Goal: Navigation & Orientation: Understand site structure

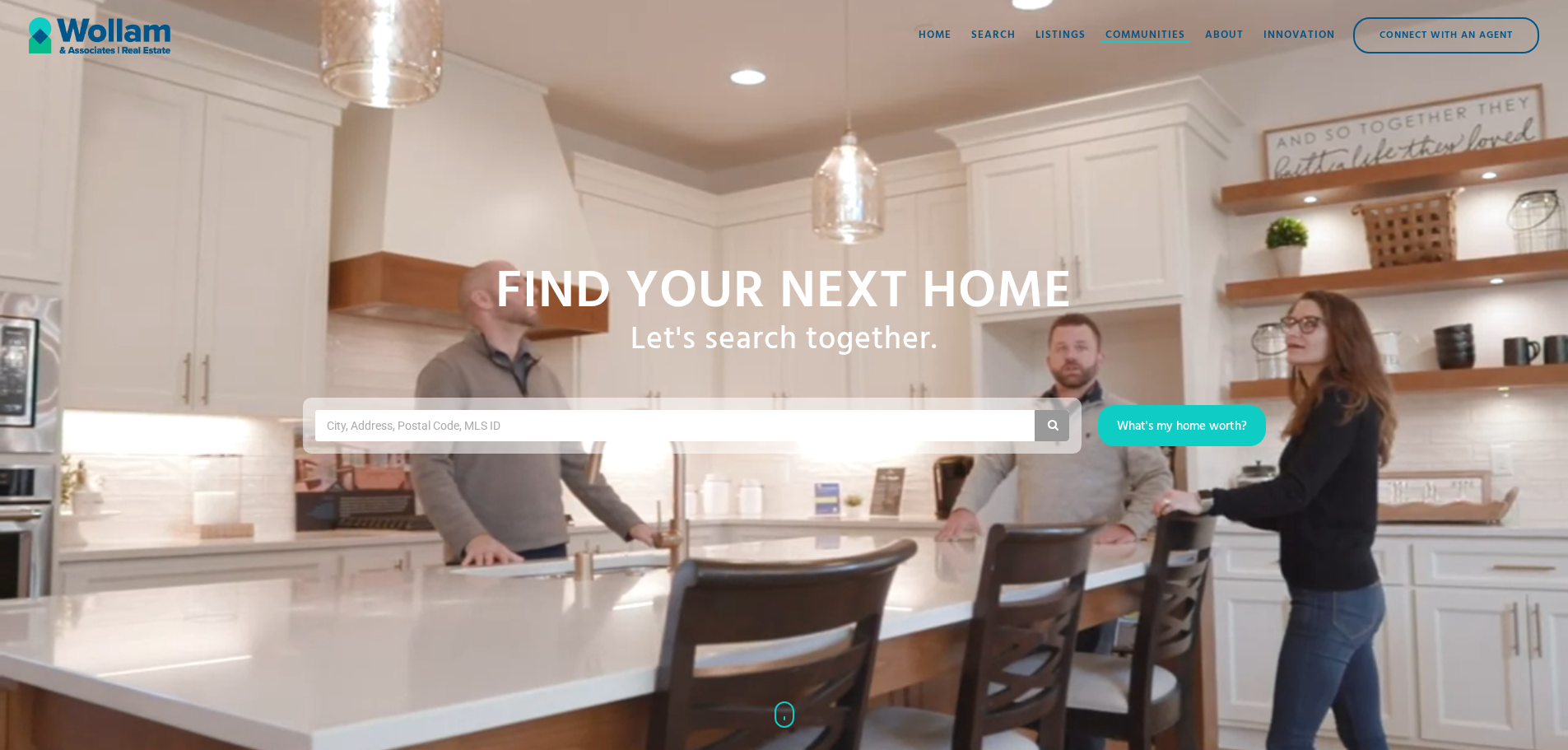
click at [1131, 33] on div "Communities" at bounding box center [1145, 35] width 80 height 17
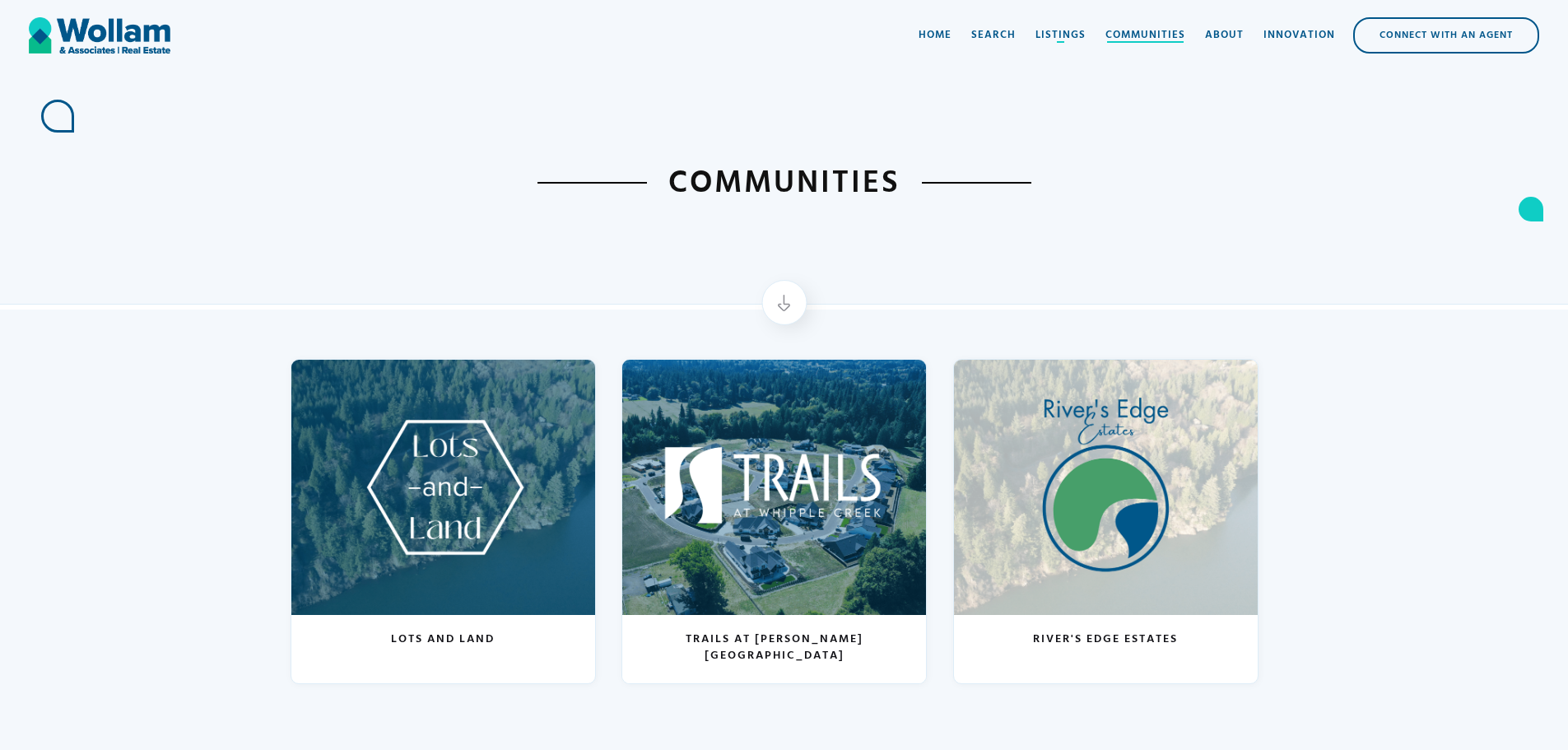
click at [1144, 30] on div "Communities" at bounding box center [1145, 35] width 80 height 17
click at [1213, 34] on div "About" at bounding box center [1224, 35] width 39 height 17
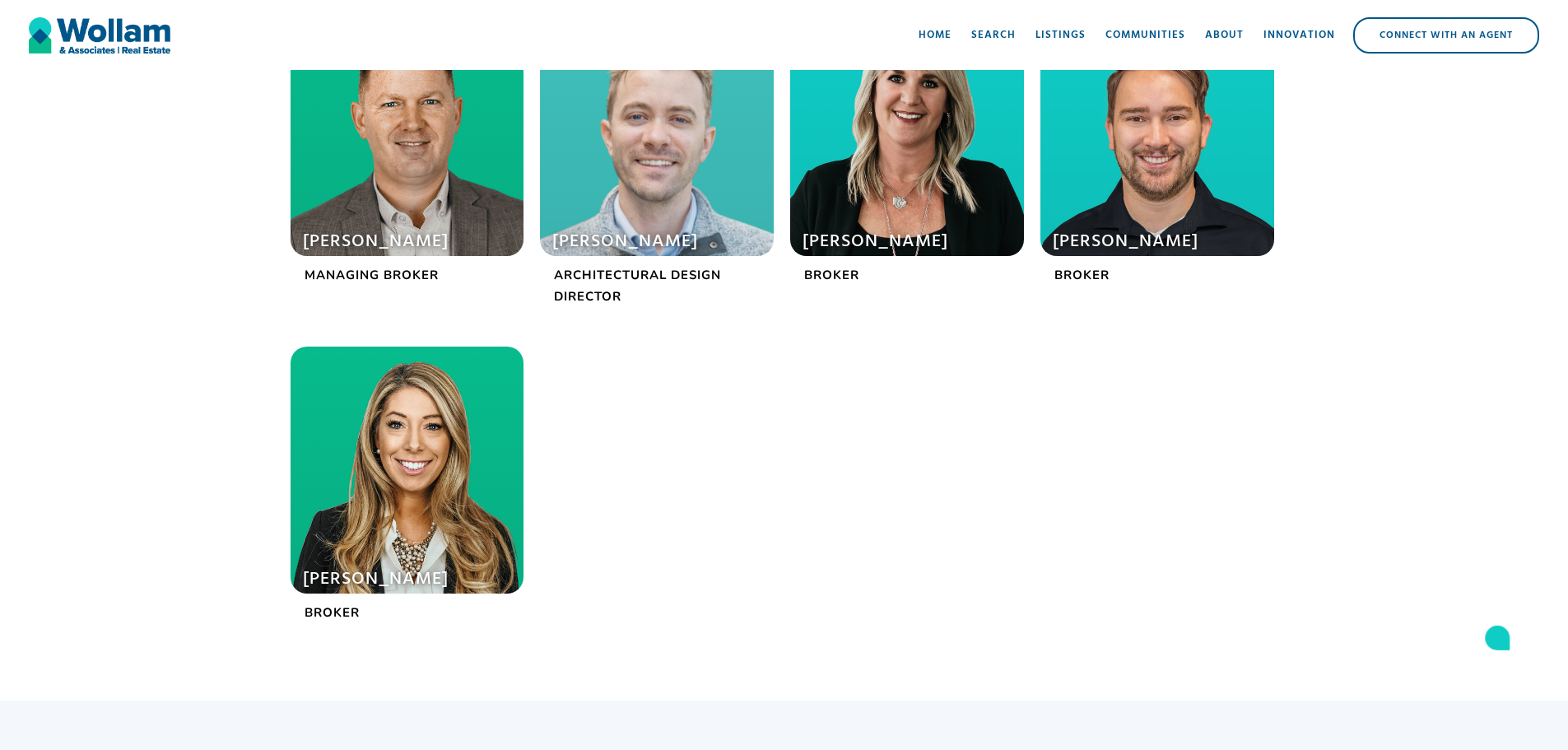
scroll to position [823, 0]
